Goal: Obtain resource: Obtain resource

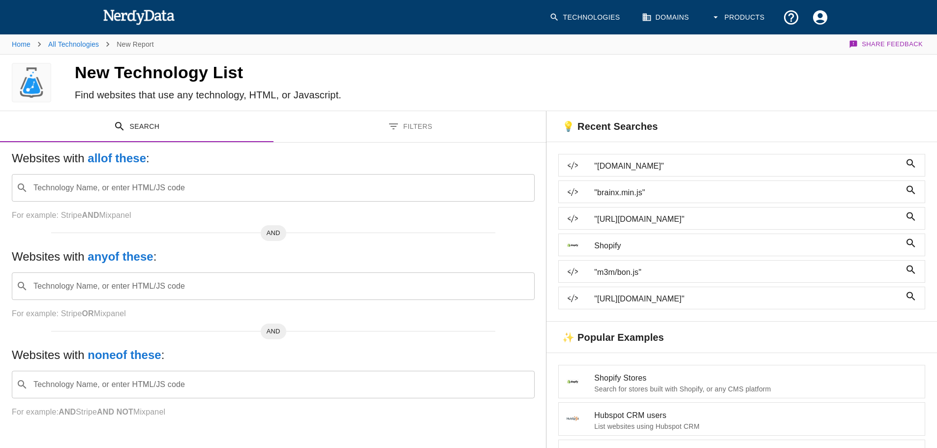
click at [821, 18] on icon "Account Settings" at bounding box center [820, 17] width 14 height 14
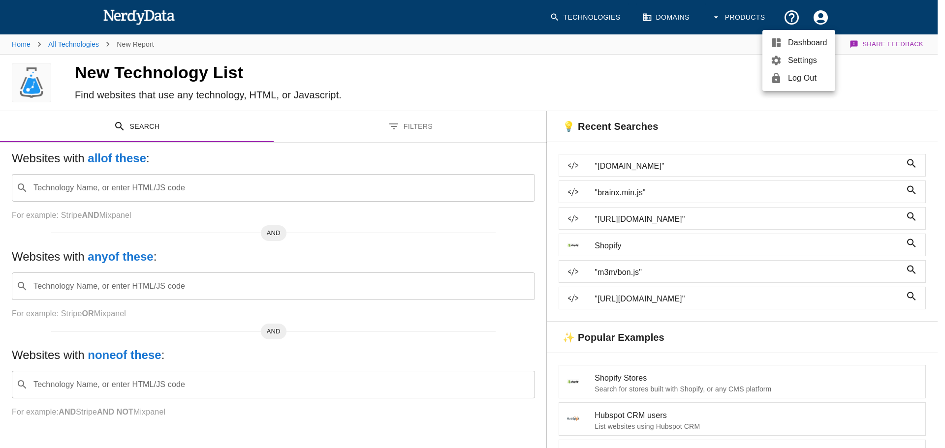
click at [659, 71] on div at bounding box center [472, 224] width 945 height 448
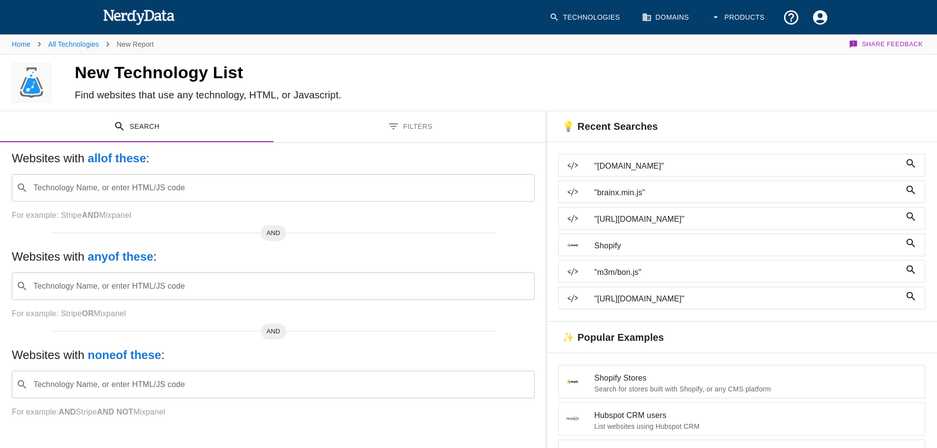
click at [204, 186] on input "Technology Name, or enter HTML/JS code" at bounding box center [281, 188] width 498 height 19
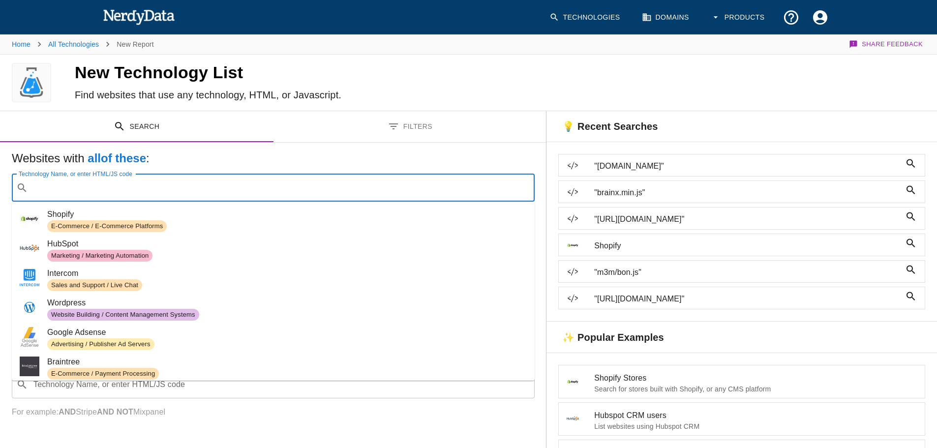
click at [327, 157] on h5 "Websites with all of these :" at bounding box center [273, 159] width 523 height 16
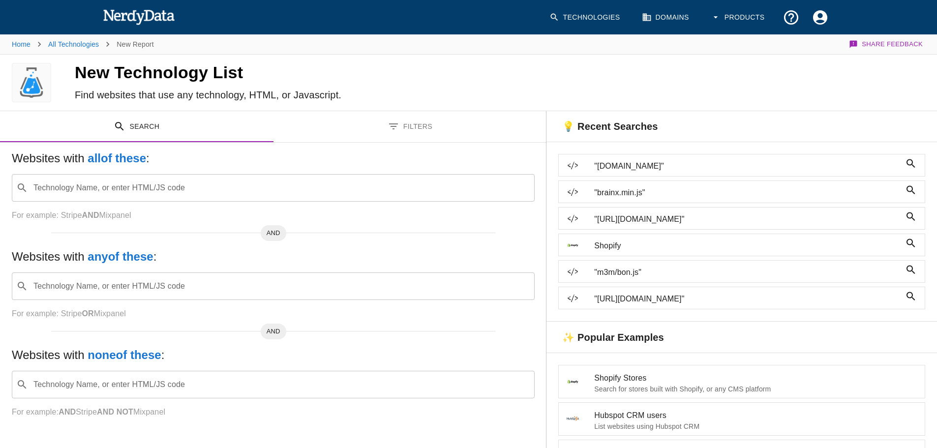
click at [272, 195] on input "Technology Name, or enter HTML/JS code" at bounding box center [281, 188] width 498 height 19
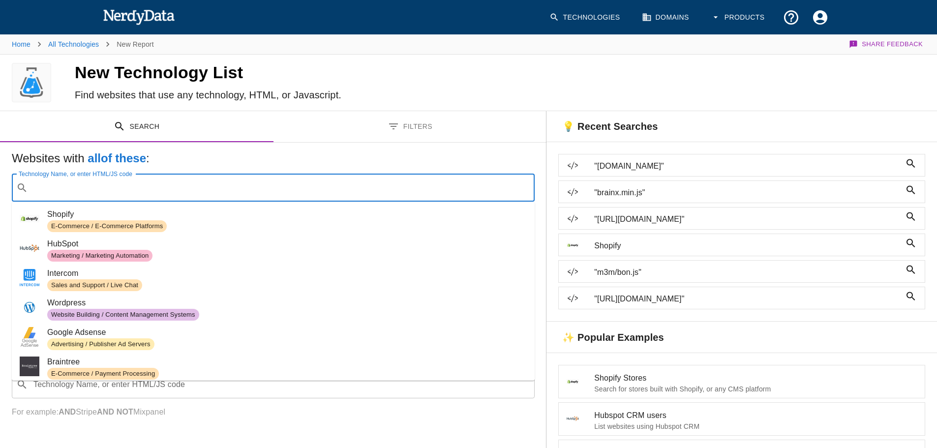
paste input "[DOMAIN_NAME]"
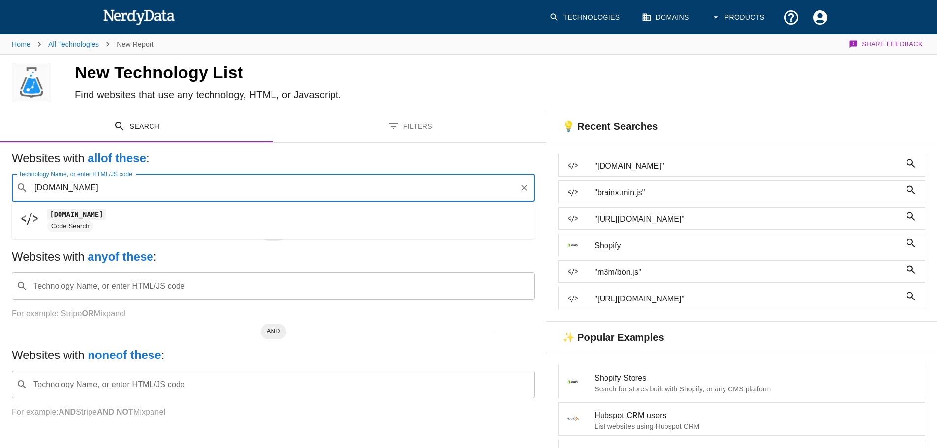
click at [195, 220] on span "[DOMAIN_NAME]" at bounding box center [287, 215] width 480 height 12
type input "[DOMAIN_NAME]"
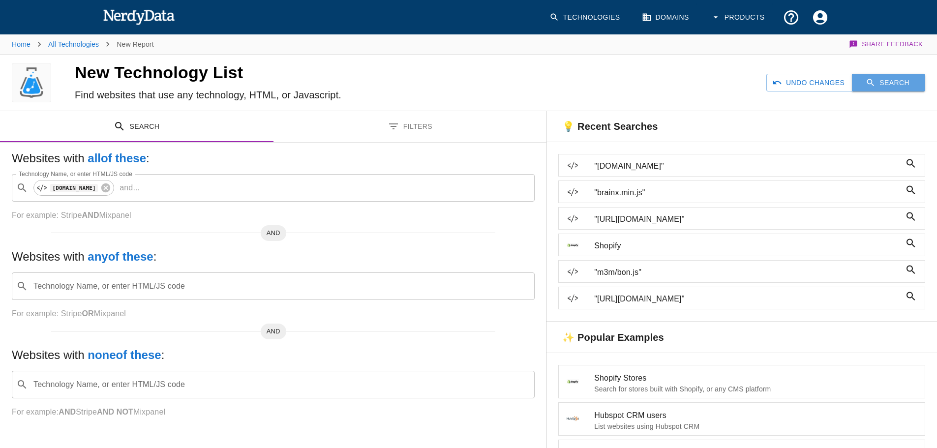
click at [879, 85] on button "Search" at bounding box center [888, 83] width 73 height 18
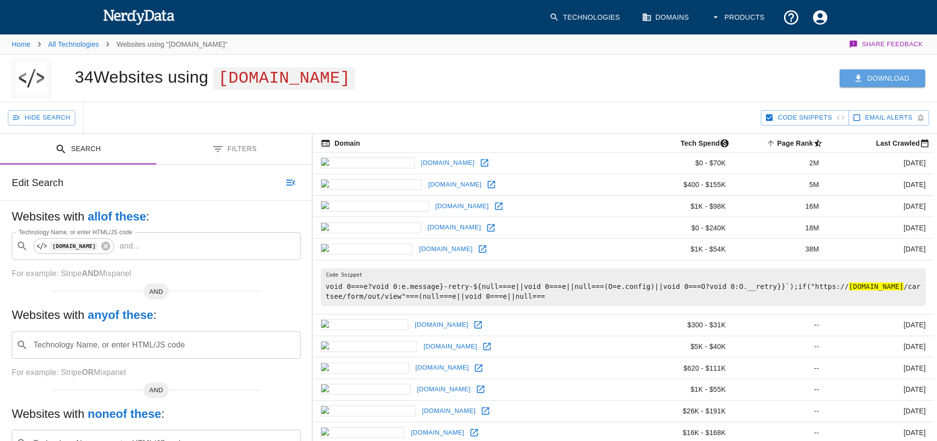
click at [891, 75] on button "Download" at bounding box center [883, 78] width 86 height 18
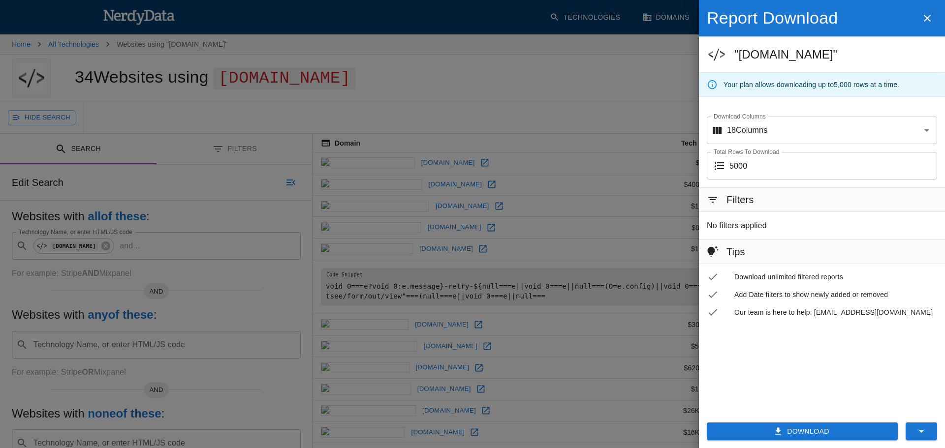
click at [838, 427] on button "Download" at bounding box center [801, 432] width 191 height 18
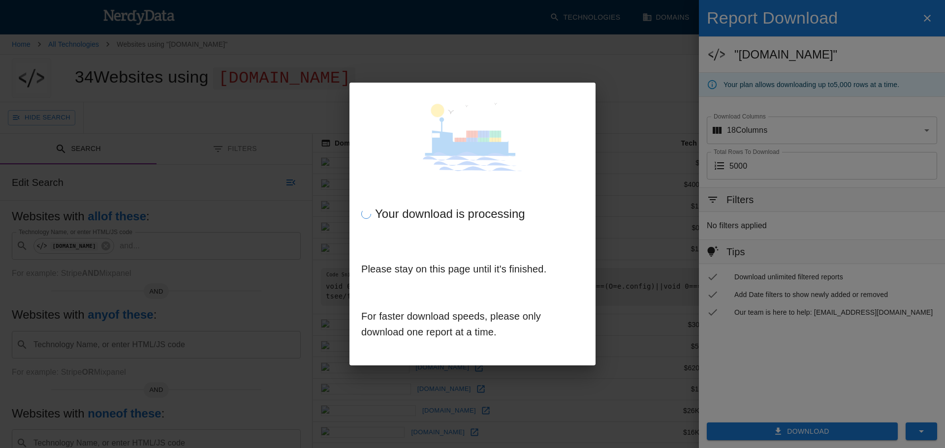
click at [514, 210] on div "Your download is processing" at bounding box center [472, 214] width 222 height 16
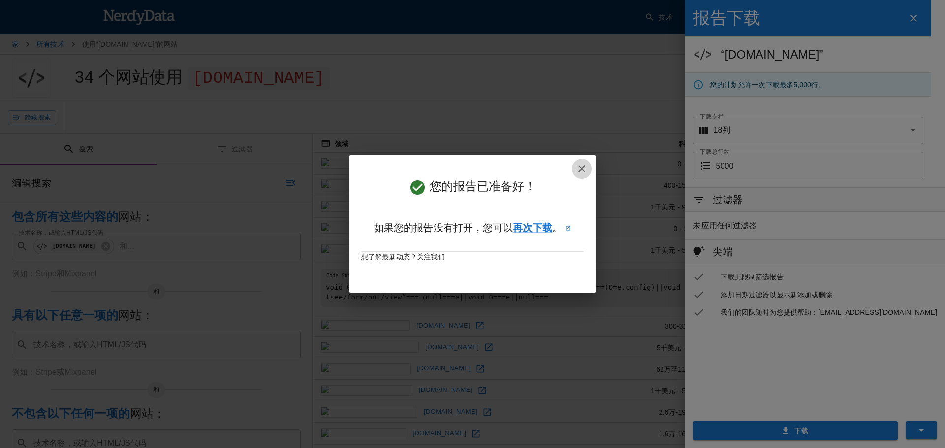
click at [581, 165] on icon "button" at bounding box center [582, 169] width 12 height 12
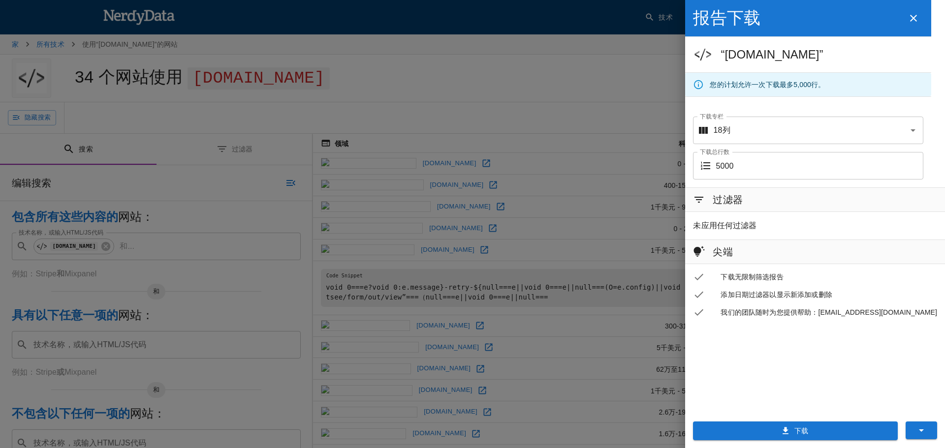
click at [583, 111] on div at bounding box center [472, 224] width 945 height 448
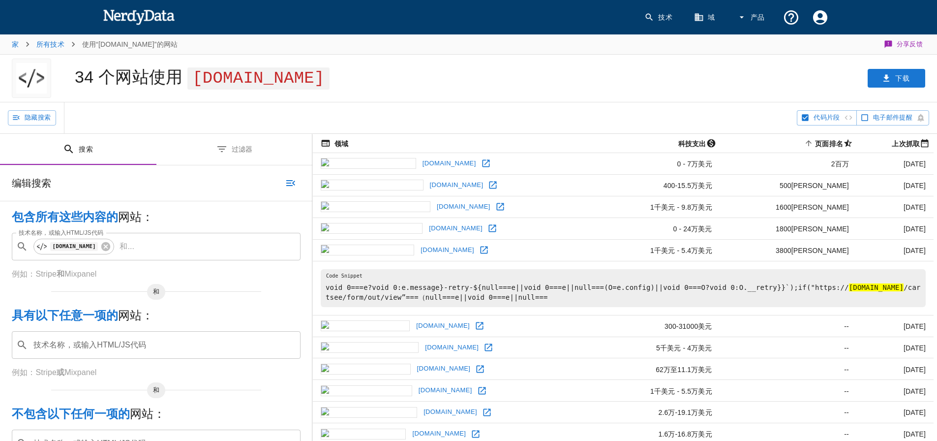
drag, startPoint x: 458, startPoint y: 80, endPoint x: 338, endPoint y: 82, distance: 119.6
click at [330, 82] on span "[DOMAIN_NAME]" at bounding box center [258, 78] width 142 height 22
click at [110, 246] on icon at bounding box center [105, 246] width 9 height 9
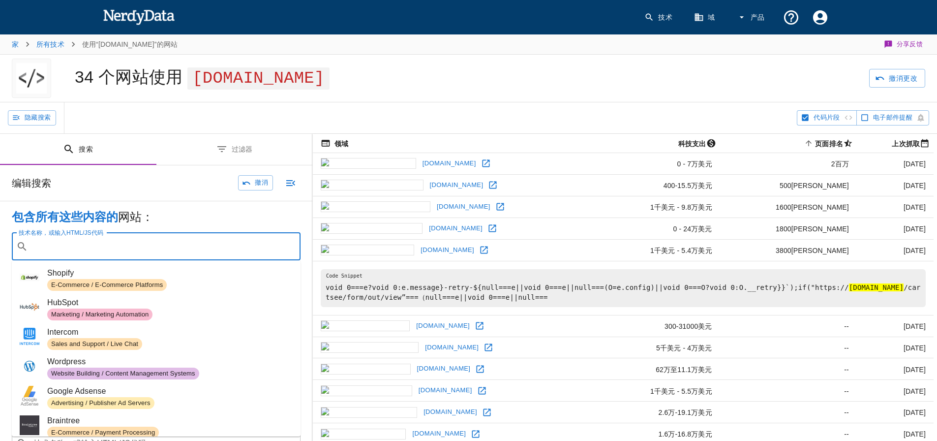
click at [135, 248] on input "技术名称，或输入HTML/JS代码" at bounding box center [164, 246] width 264 height 19
paste input "cart-animate-xike.js"
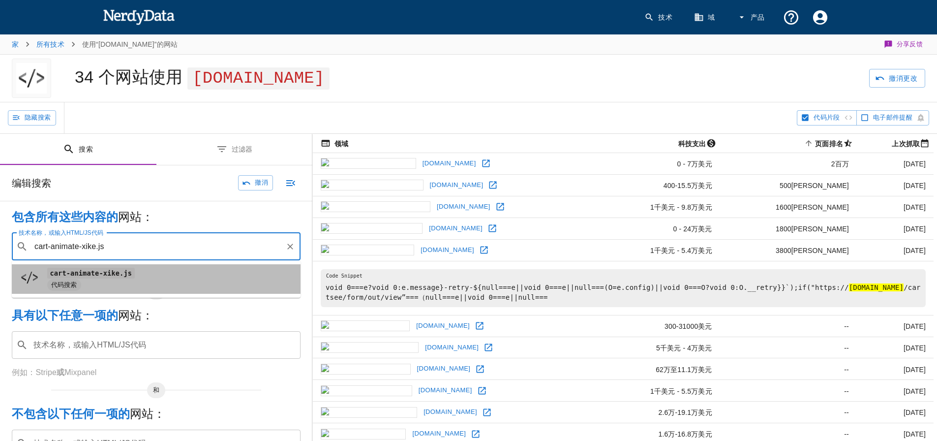
click at [139, 279] on span "代码搜索" at bounding box center [169, 285] width 245 height 12
type input "cart-animate-xike.js"
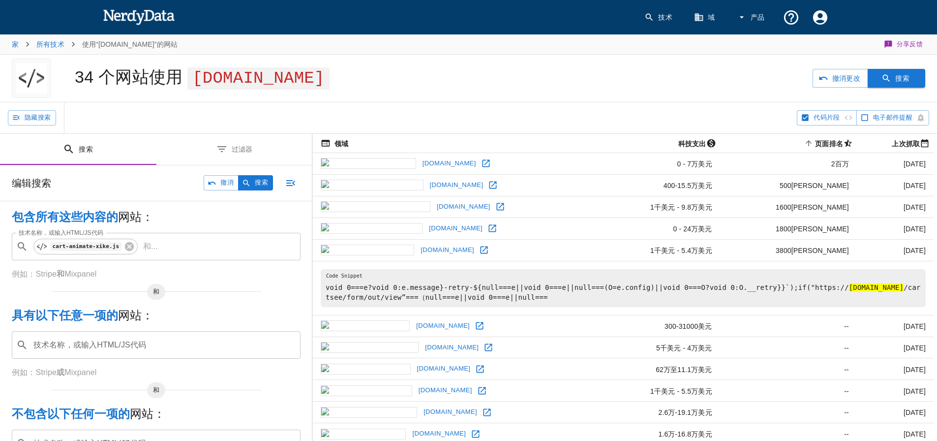
click at [895, 72] on button "搜索" at bounding box center [897, 78] width 58 height 19
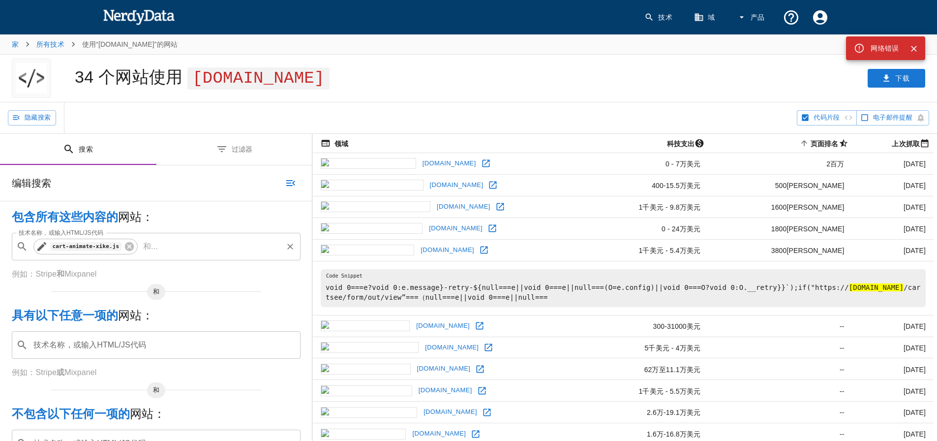
click at [139, 247] on p "和 ..." at bounding box center [150, 247] width 23 height 12
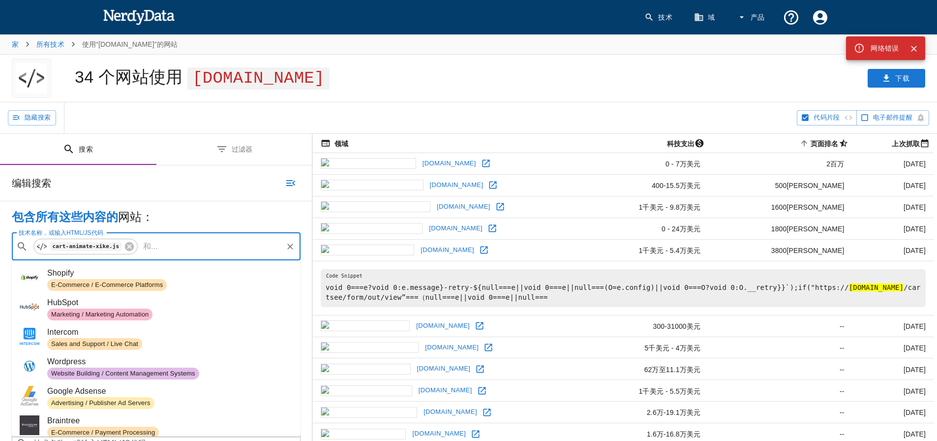
click at [151, 247] on font "..." at bounding box center [154, 246] width 7 height 8
